Goal: Information Seeking & Learning: Learn about a topic

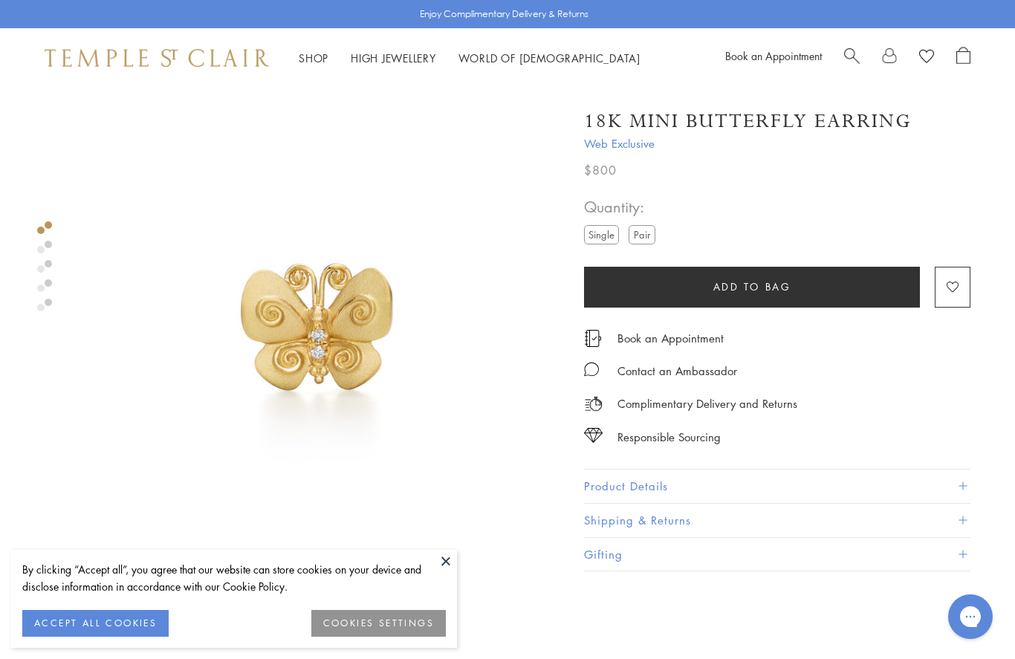
click at [312, 339] on img at bounding box center [318, 332] width 488 height 488
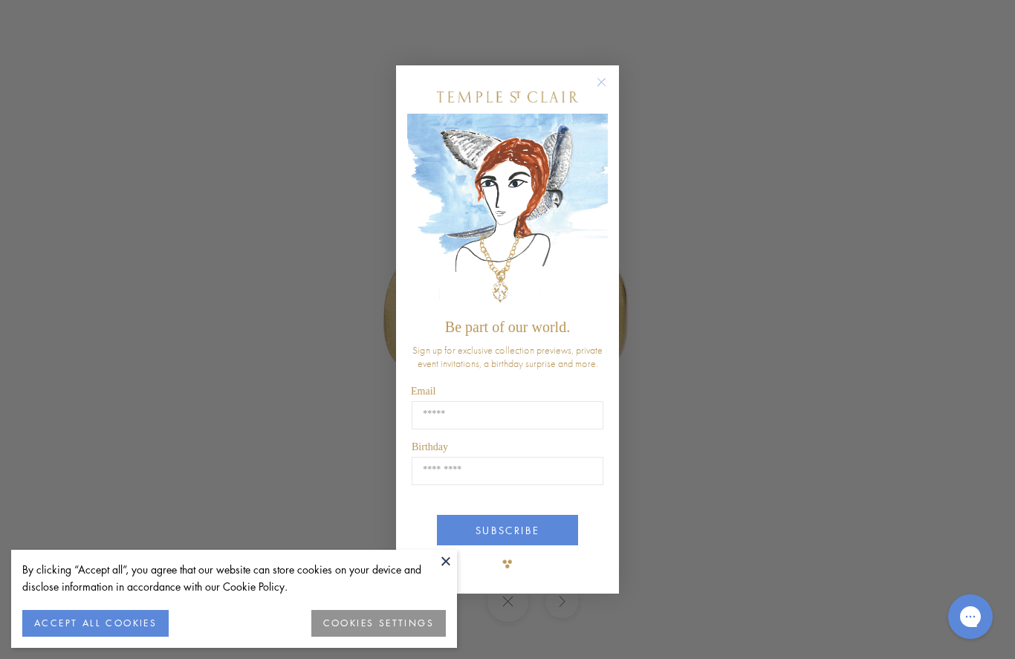
click at [610, 76] on circle "Close dialog" at bounding box center [602, 82] width 18 height 18
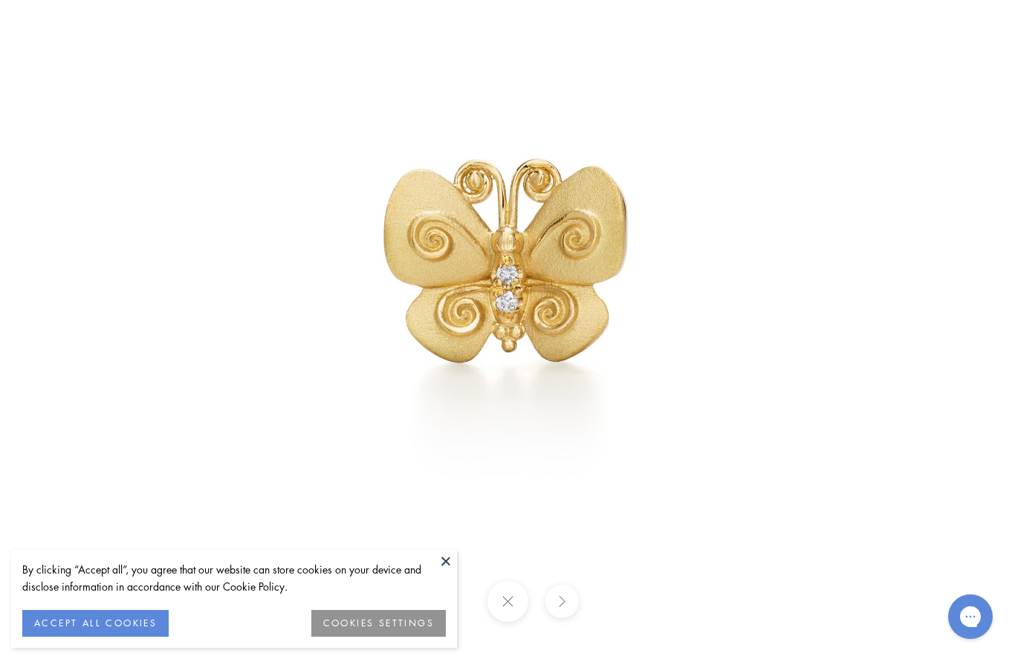
click at [445, 562] on button at bounding box center [446, 561] width 22 height 22
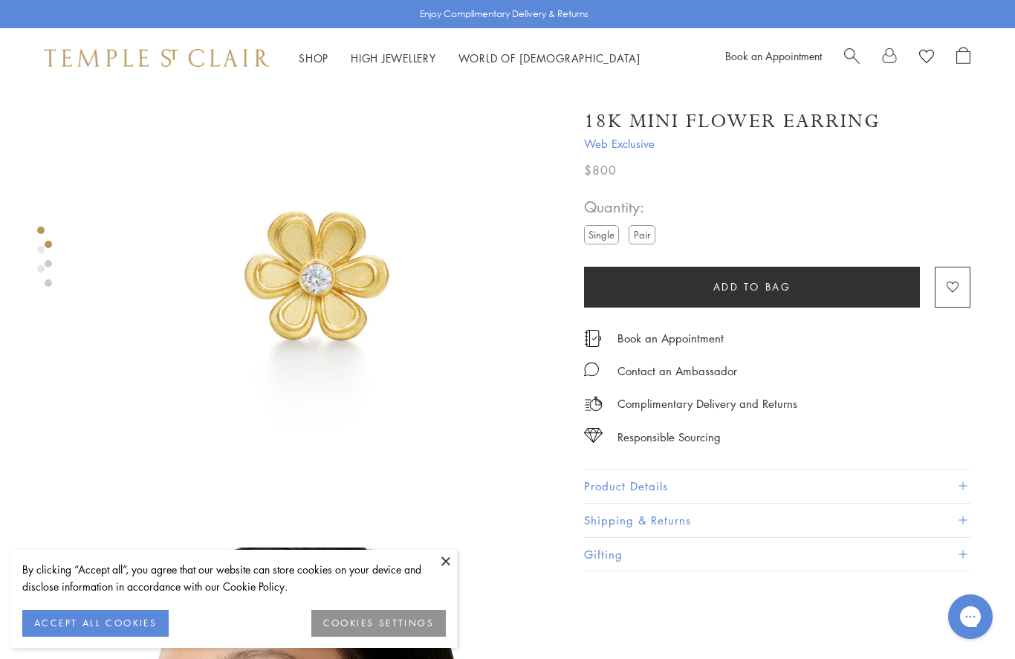
scroll to position [66, 0]
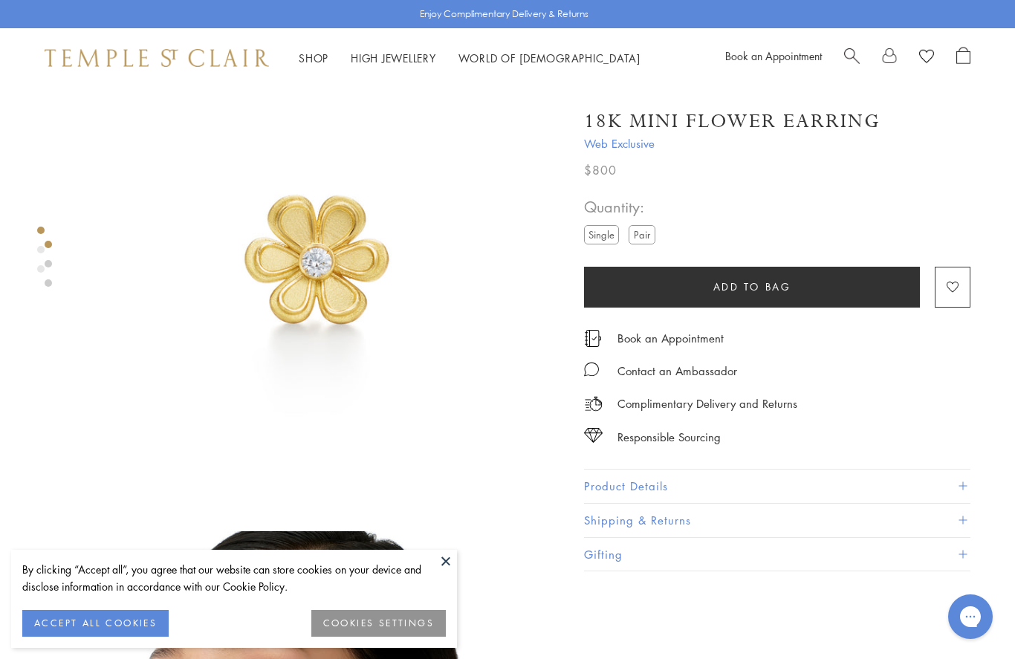
click at [444, 572] on button at bounding box center [446, 561] width 22 height 22
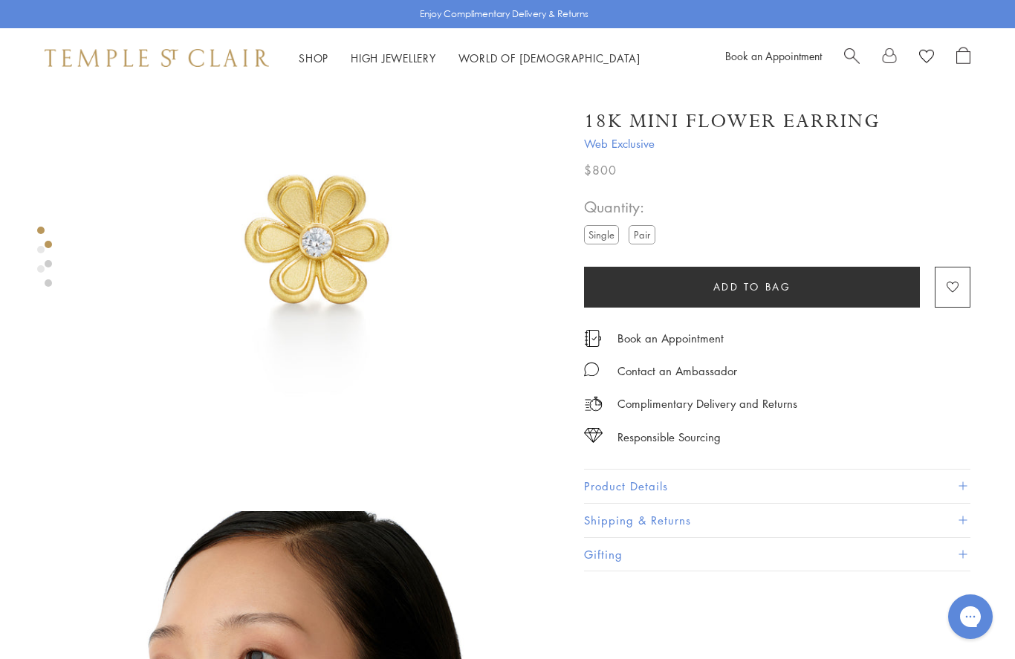
scroll to position [85, 0]
click at [308, 57] on link "Shop Shop" at bounding box center [314, 58] width 30 height 15
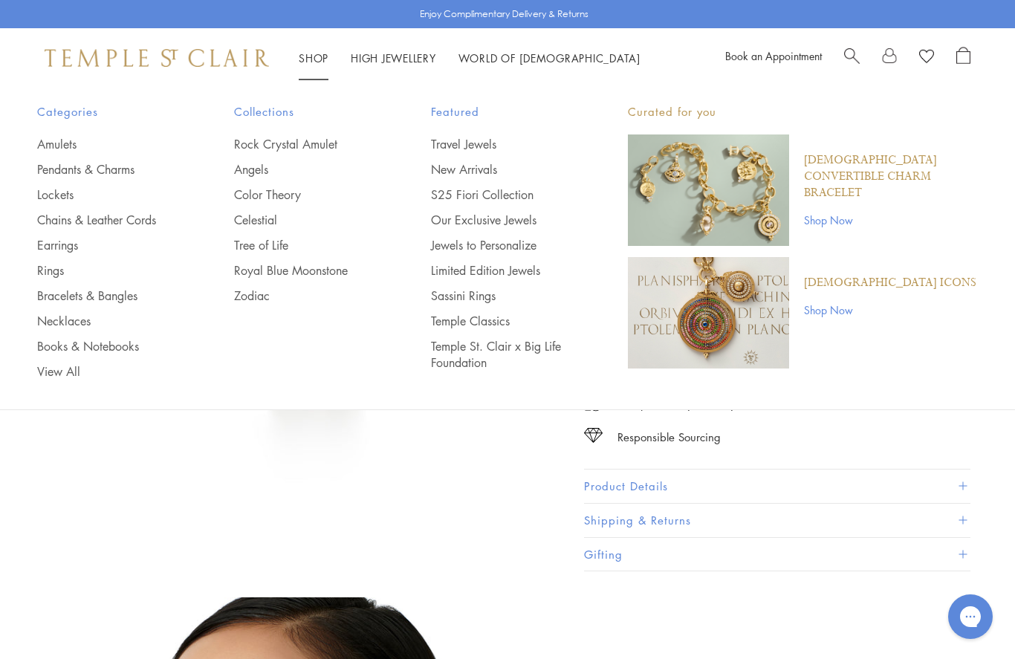
click at [705, 403] on div "Categories Amulets Pendants & Charms Lockets Chains & Leather Cords Earrings Ri…" at bounding box center [507, 249] width 1015 height 323
click at [517, 347] on link "Temple St. Clair x Big Life Foundation" at bounding box center [500, 354] width 138 height 33
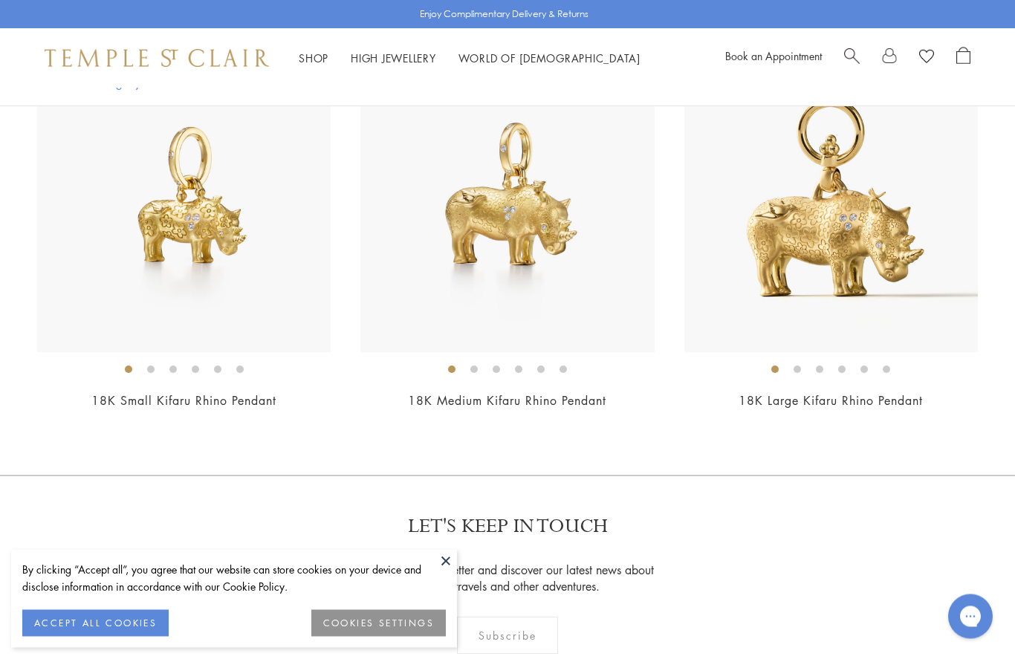
scroll to position [1652, 0]
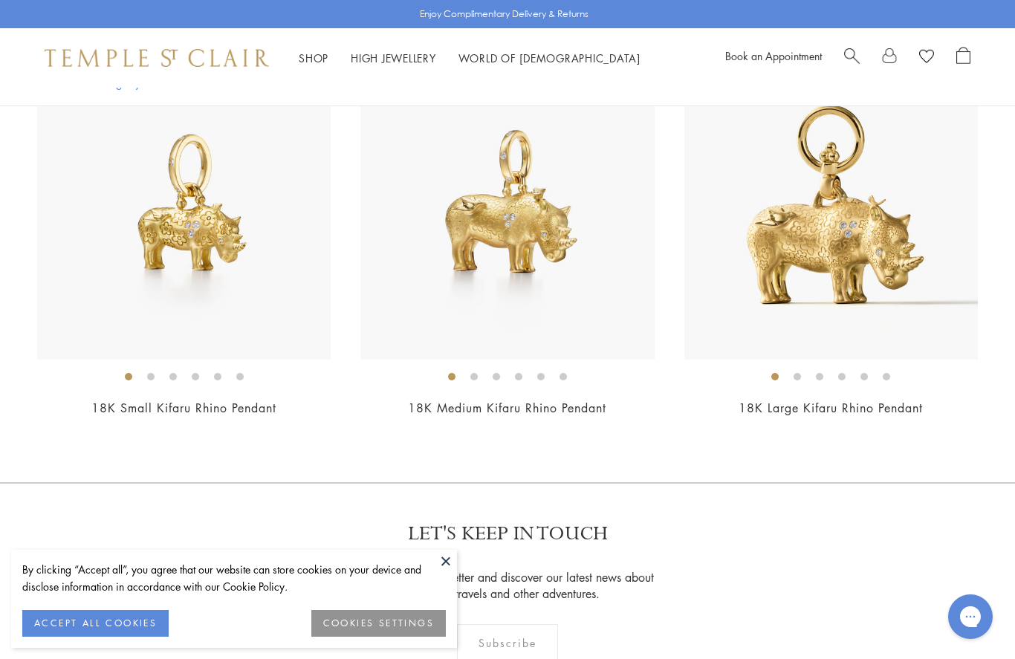
click at [152, 224] on img at bounding box center [184, 213] width 294 height 294
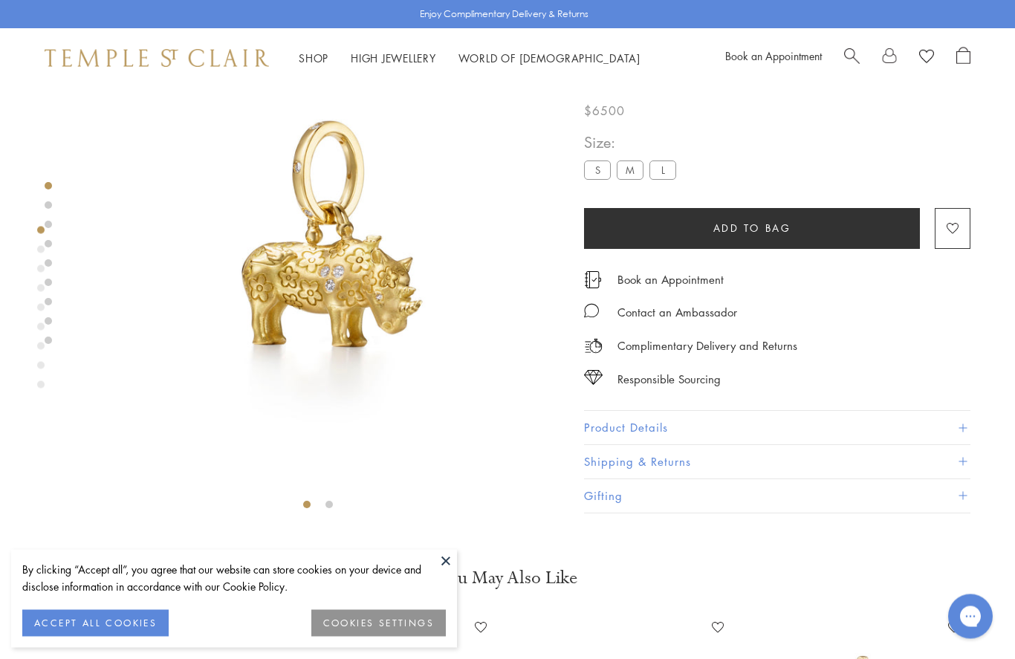
scroll to position [88, 0]
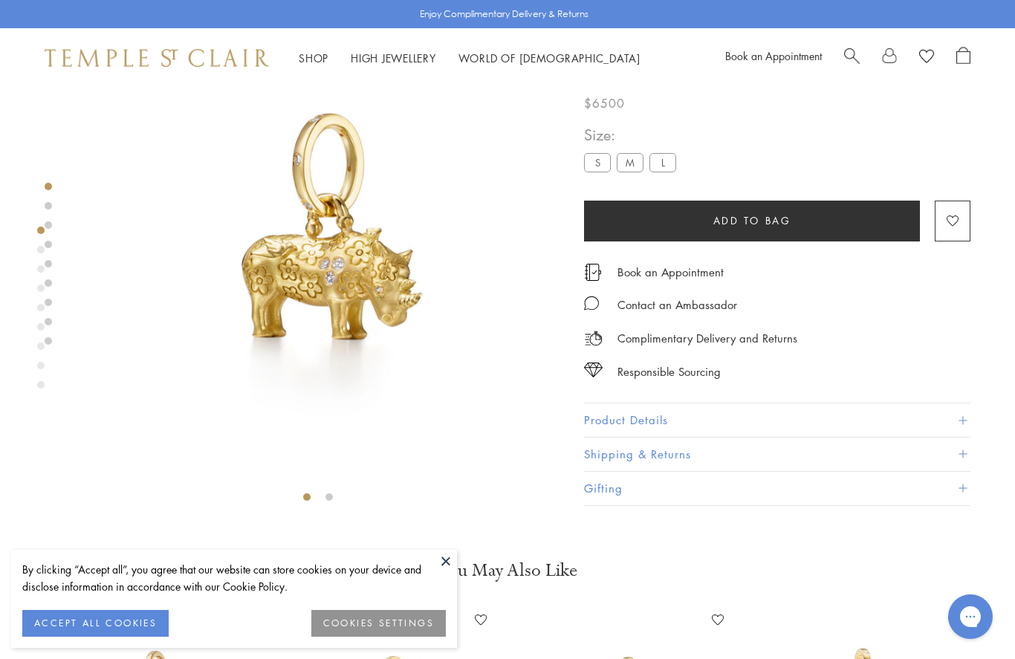
click at [313, 59] on link "Shop Shop" at bounding box center [314, 58] width 30 height 15
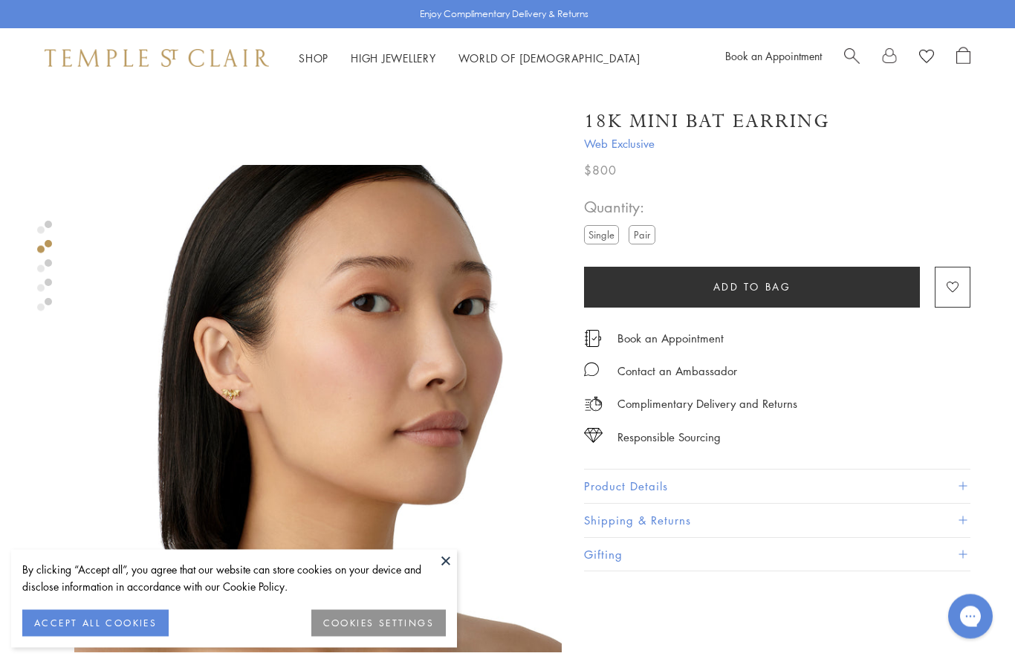
scroll to position [433, 0]
click at [332, 355] on img at bounding box center [318, 409] width 488 height 488
click at [616, 483] on button "Product Details" at bounding box center [777, 486] width 387 height 33
